Goal: Task Accomplishment & Management: Manage account settings

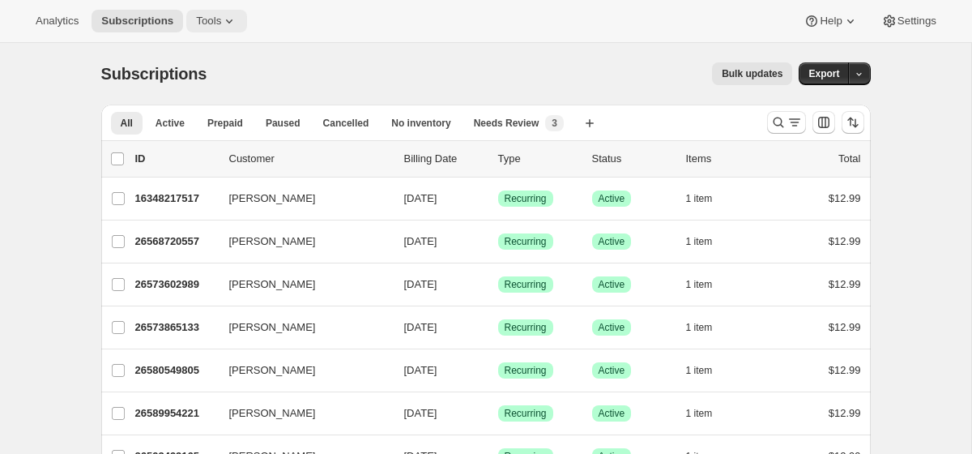
click at [237, 19] on icon at bounding box center [229, 21] width 16 height 16
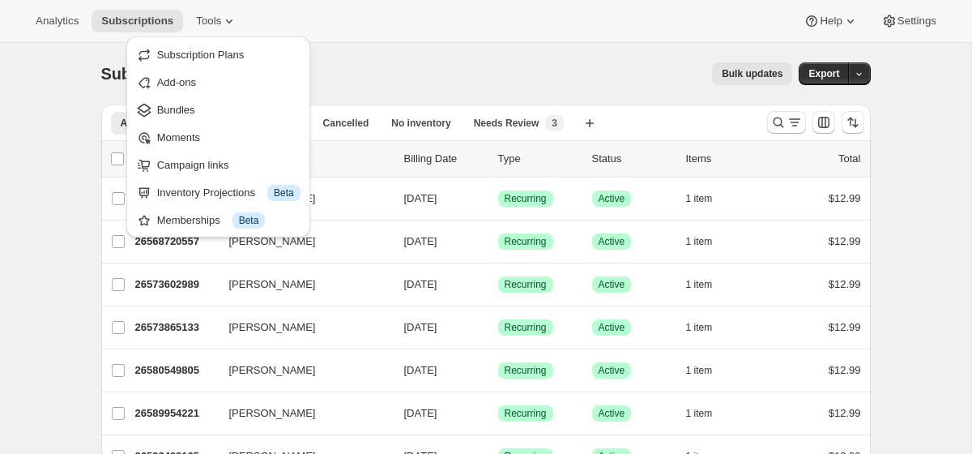
click at [379, 32] on div "Analytics Subscriptions Tools Help Settings" at bounding box center [486, 21] width 972 height 43
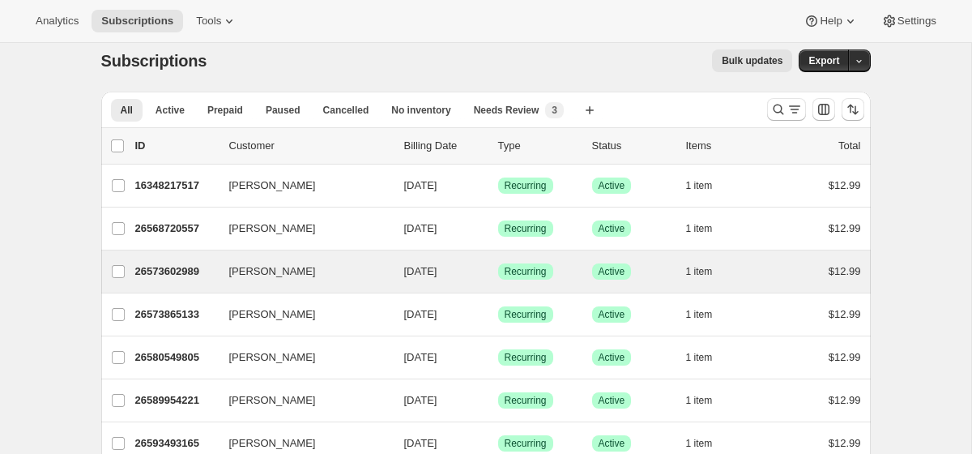
scroll to position [19, 0]
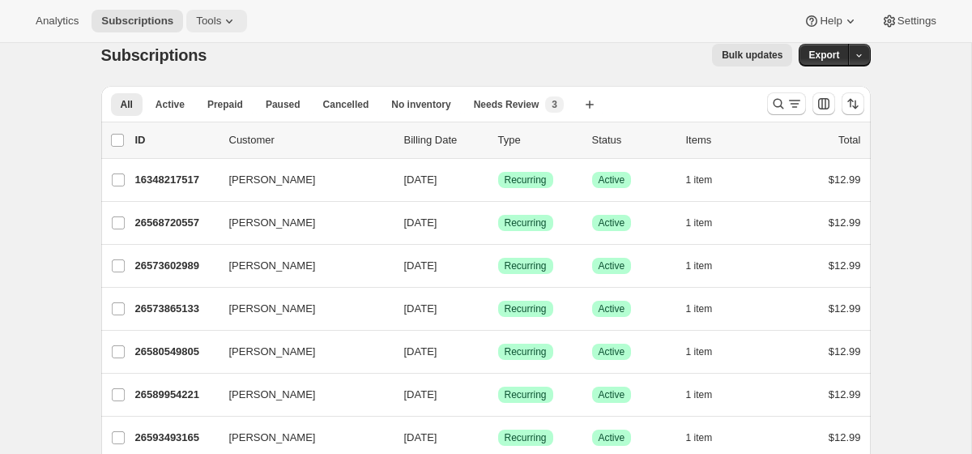
click at [221, 17] on span "Tools" at bounding box center [208, 21] width 25 height 13
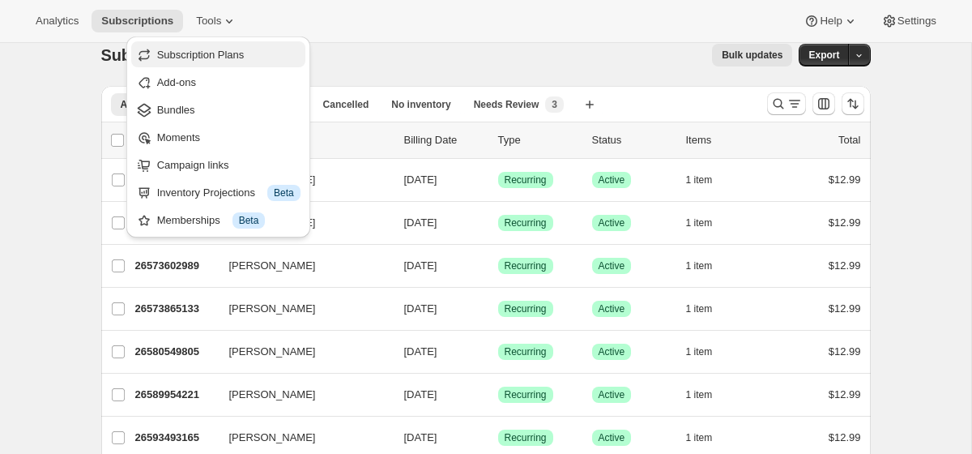
click at [245, 60] on span "Subscription Plans" at bounding box center [201, 55] width 88 height 12
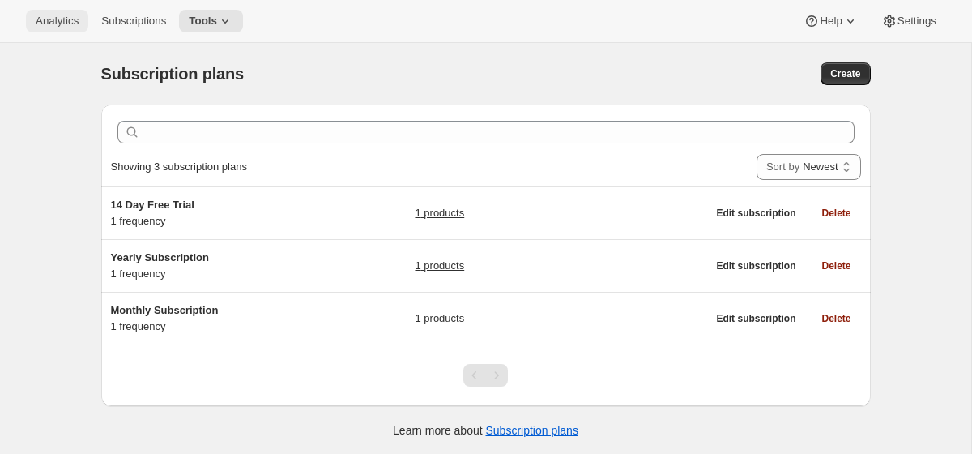
click at [38, 15] on span "Analytics" at bounding box center [57, 21] width 43 height 13
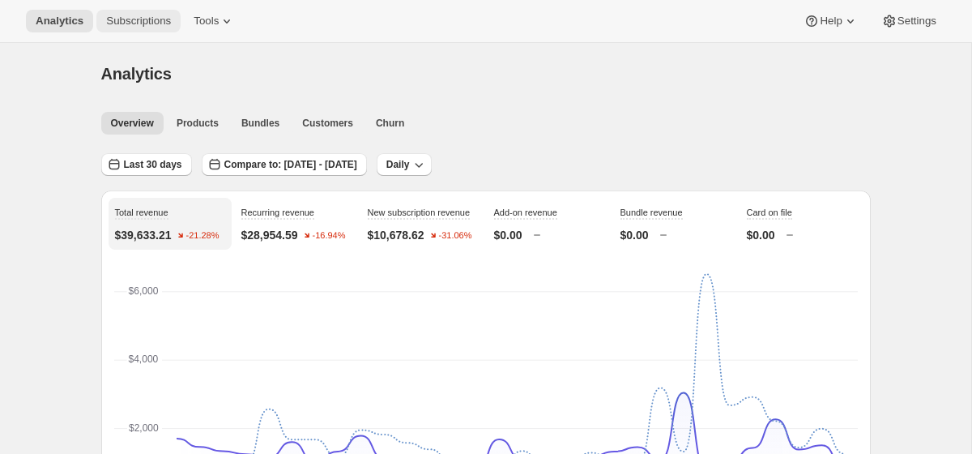
click at [158, 23] on span "Subscriptions" at bounding box center [138, 21] width 65 height 13
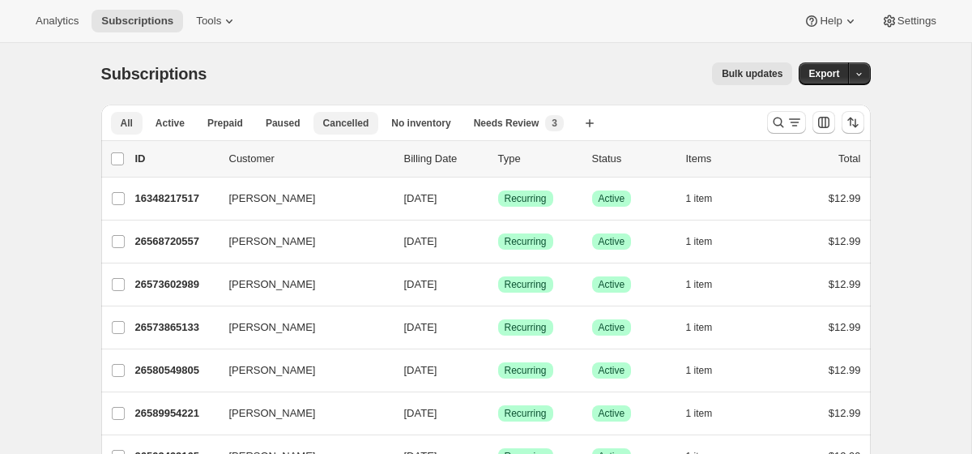
click at [352, 116] on button "Cancelled" at bounding box center [347, 123] width 66 height 23
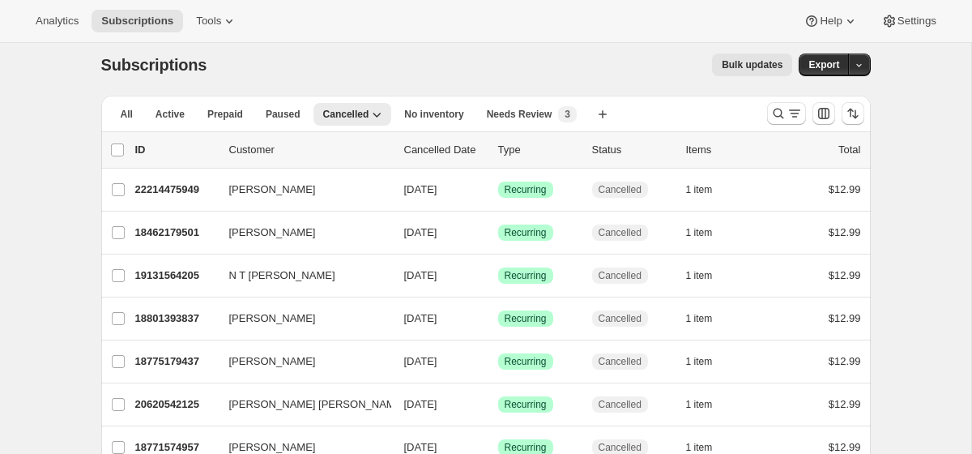
scroll to position [13, 0]
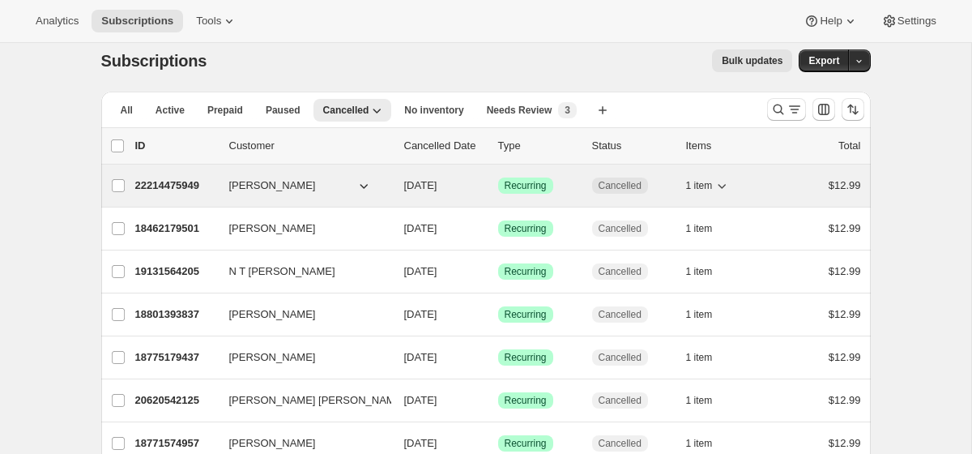
click at [272, 186] on span "[PERSON_NAME]" at bounding box center [272, 185] width 87 height 16
click at [304, 185] on span "[PERSON_NAME]" at bounding box center [272, 185] width 87 height 16
click at [369, 185] on icon "button" at bounding box center [364, 185] width 16 height 16
click at [365, 178] on icon "button" at bounding box center [364, 185] width 16 height 16
click at [259, 190] on span "[PERSON_NAME]" at bounding box center [272, 185] width 87 height 16
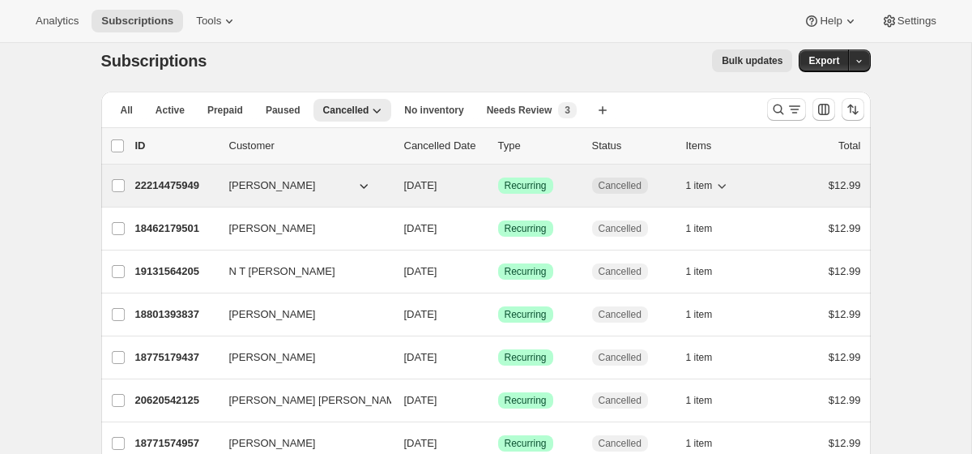
click at [258, 190] on span "[PERSON_NAME]" at bounding box center [272, 185] width 87 height 16
click at [118, 185] on input "[PERSON_NAME]" at bounding box center [118, 185] width 13 height 13
checkbox input "true"
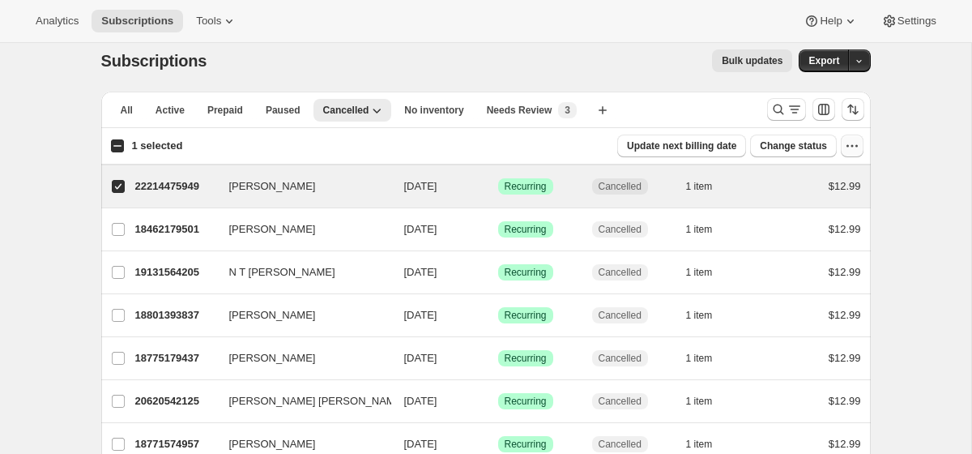
click at [855, 151] on icon "button" at bounding box center [852, 146] width 16 height 16
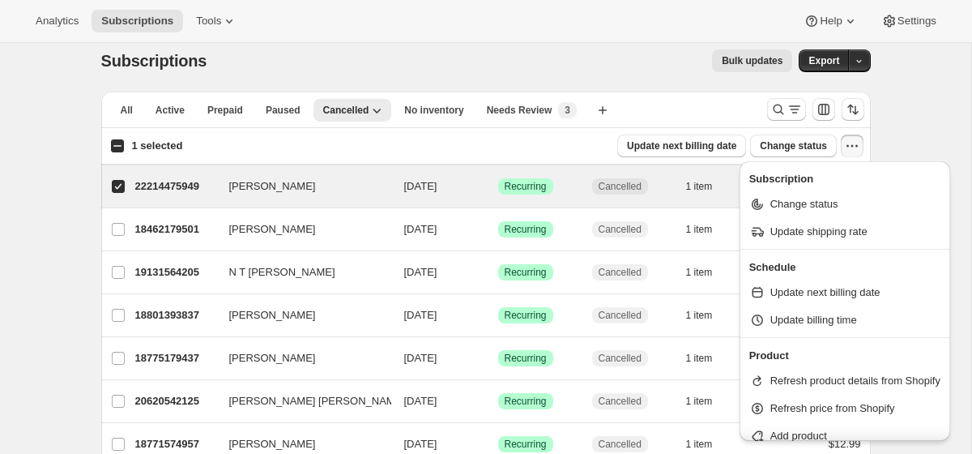
click at [856, 151] on icon "button" at bounding box center [852, 146] width 16 height 16
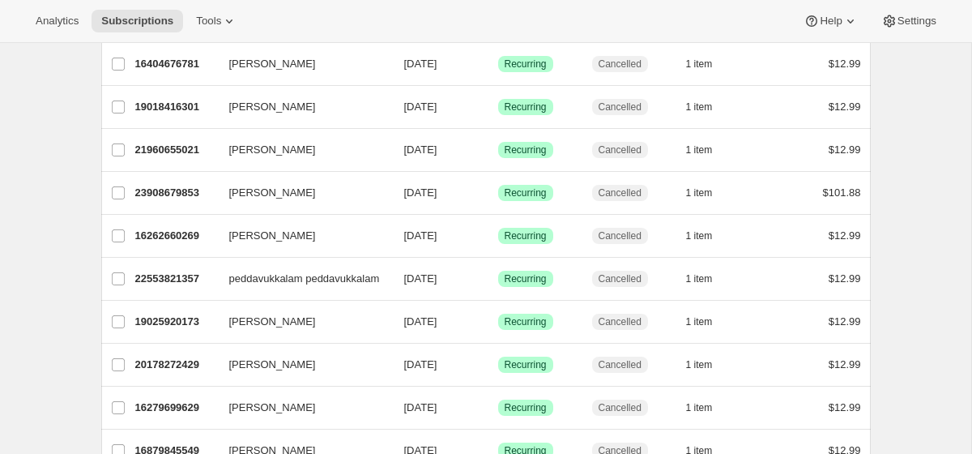
scroll to position [0, 0]
